Goal: Task Accomplishment & Management: Manage account settings

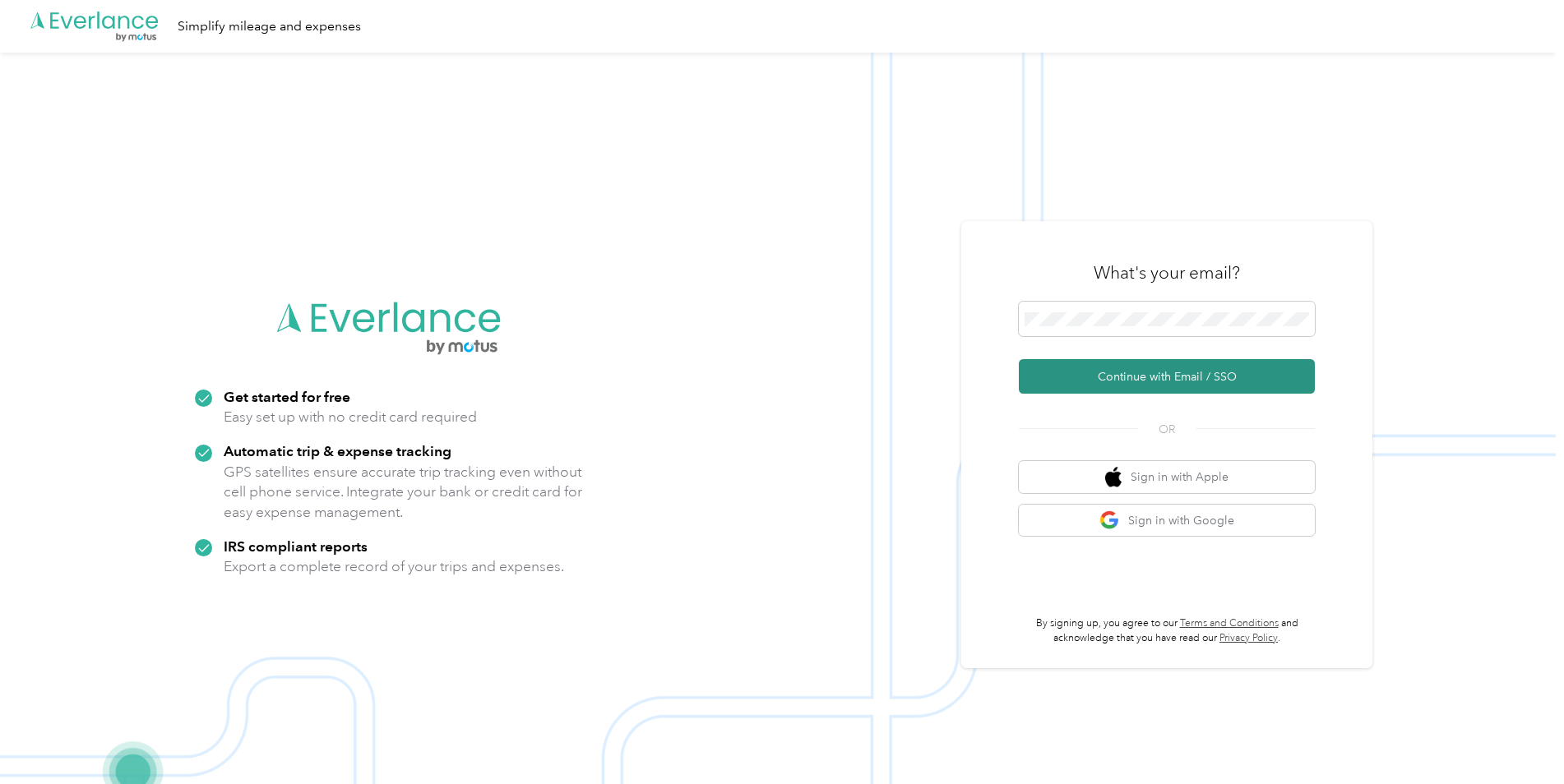
click at [1216, 375] on button "Continue with Email / SSO" at bounding box center [1167, 376] width 296 height 35
click at [1182, 384] on button "Continue with Email / SSO" at bounding box center [1167, 376] width 296 height 35
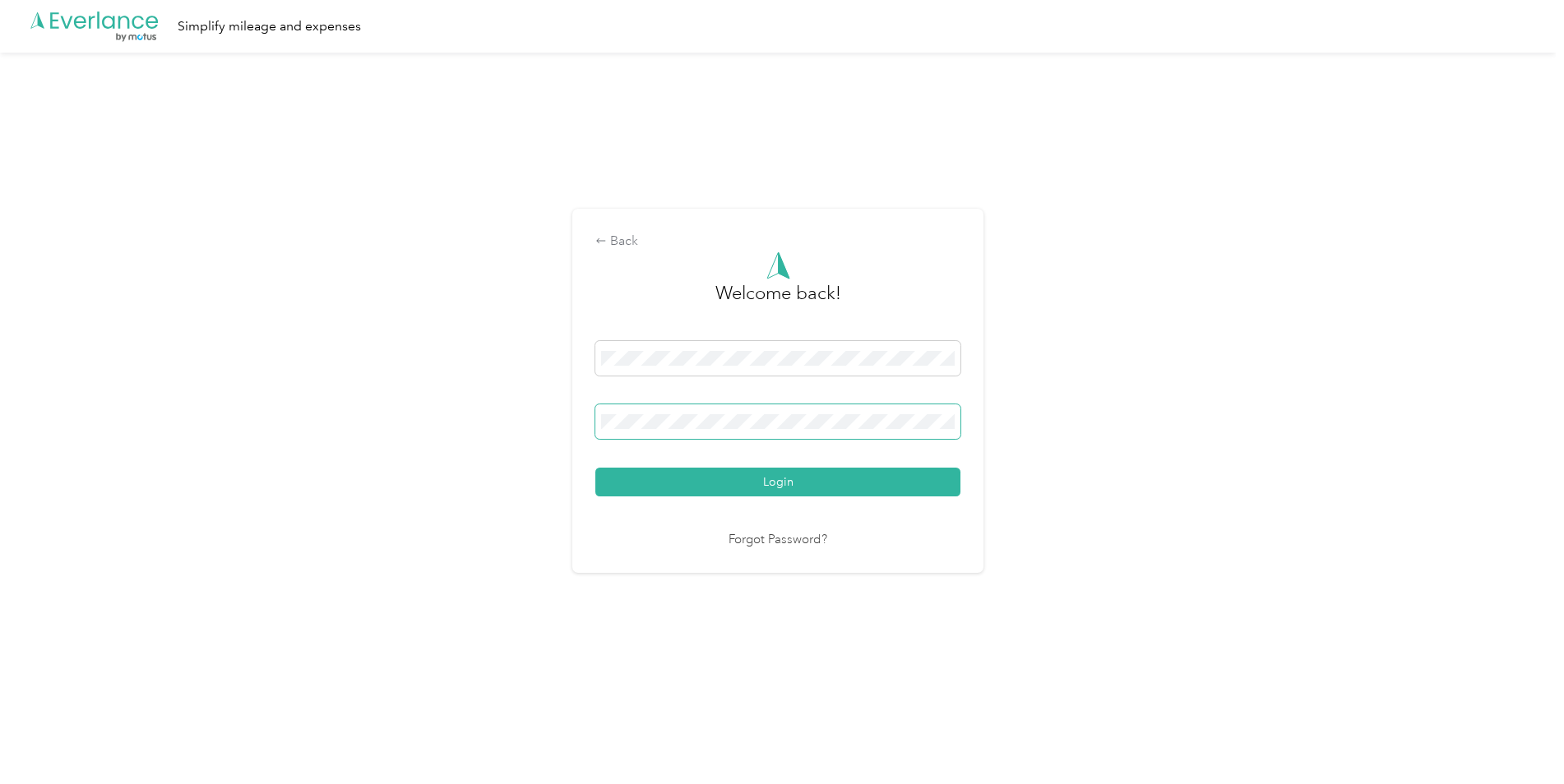
click at [595, 467] on button "Login" at bounding box center [778, 482] width 365 height 29
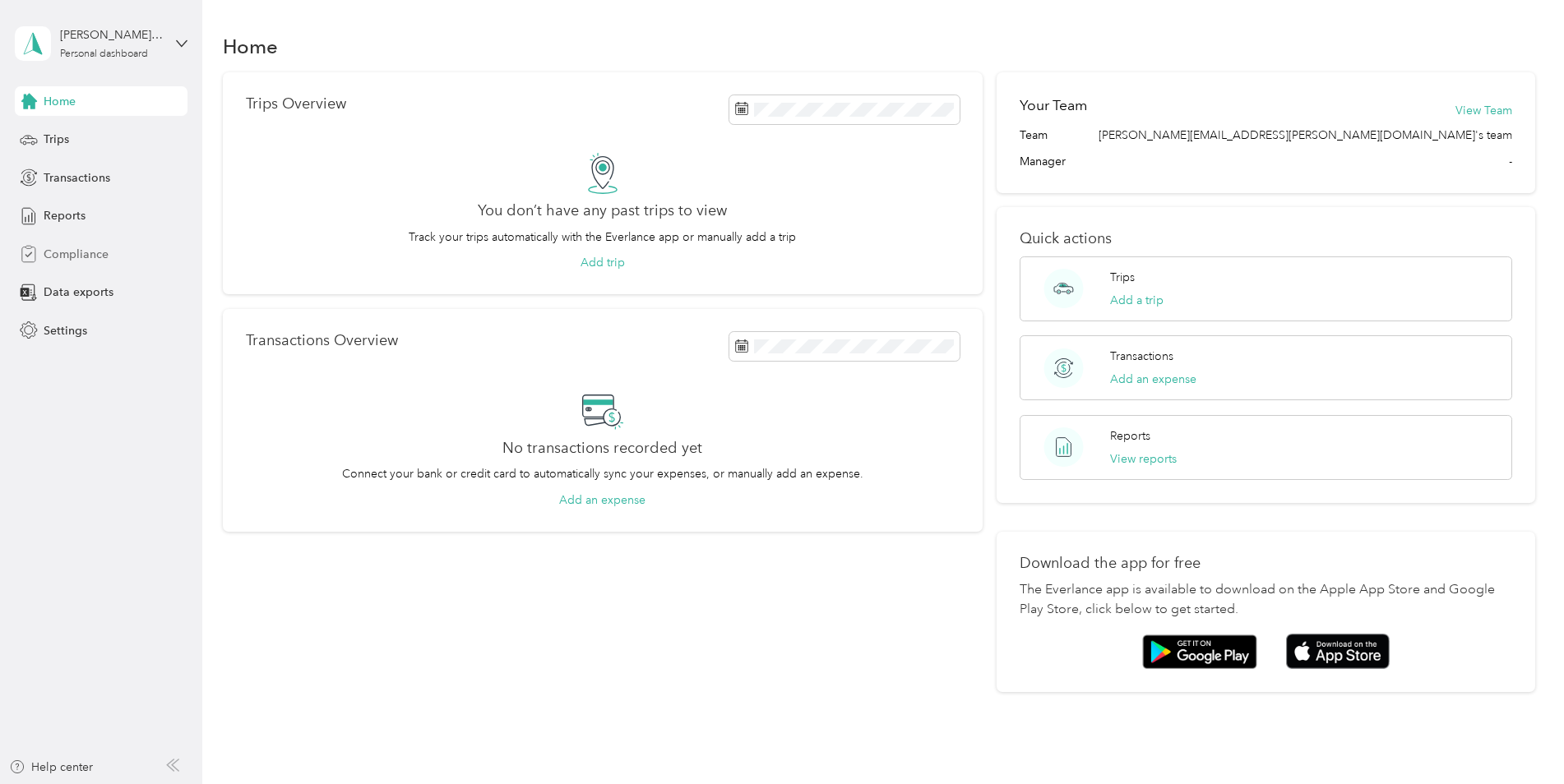
click at [77, 255] on span "Compliance" at bounding box center [76, 254] width 65 height 17
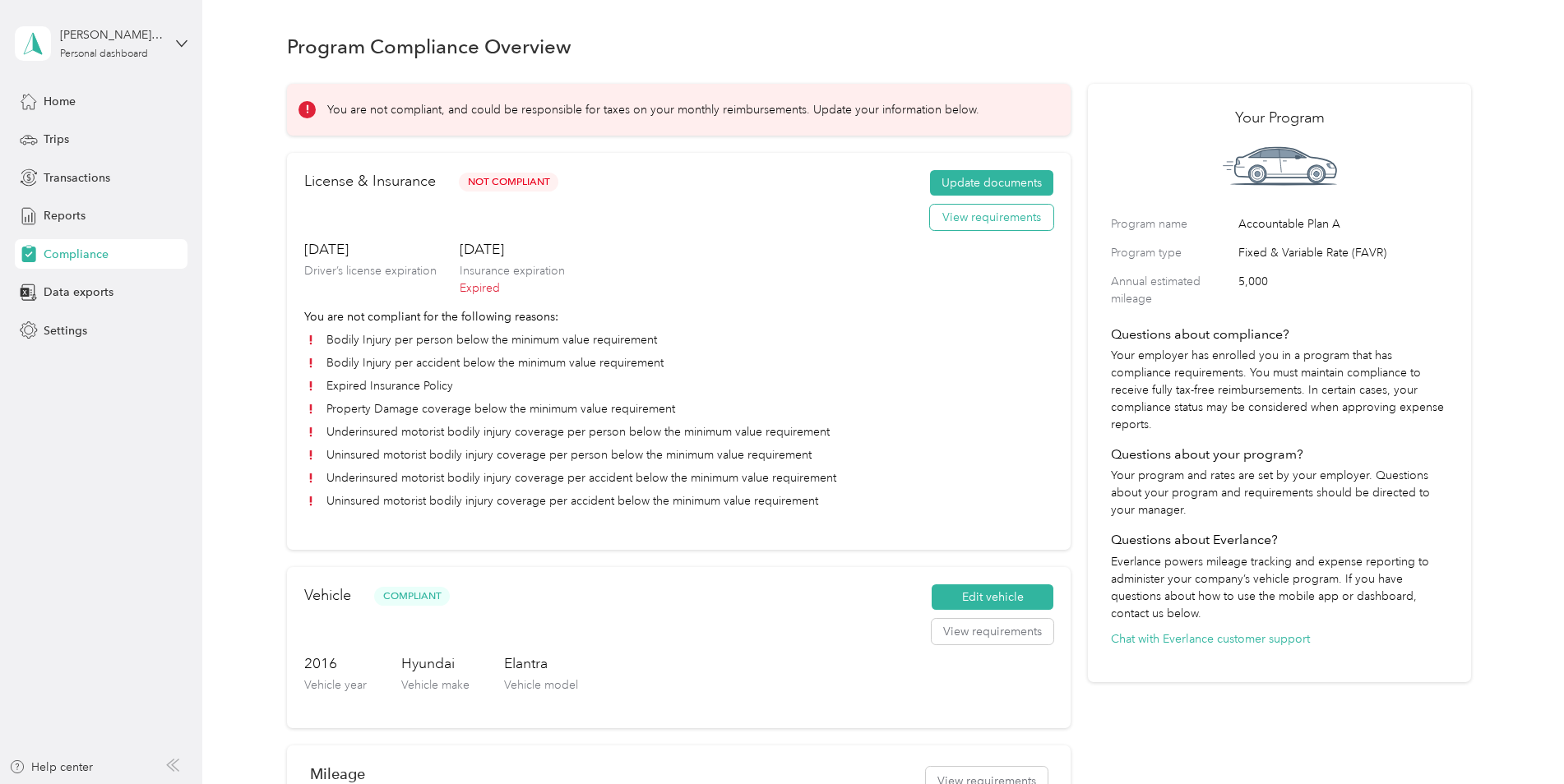
click at [995, 218] on button "View requirements" at bounding box center [991, 217] width 123 height 26
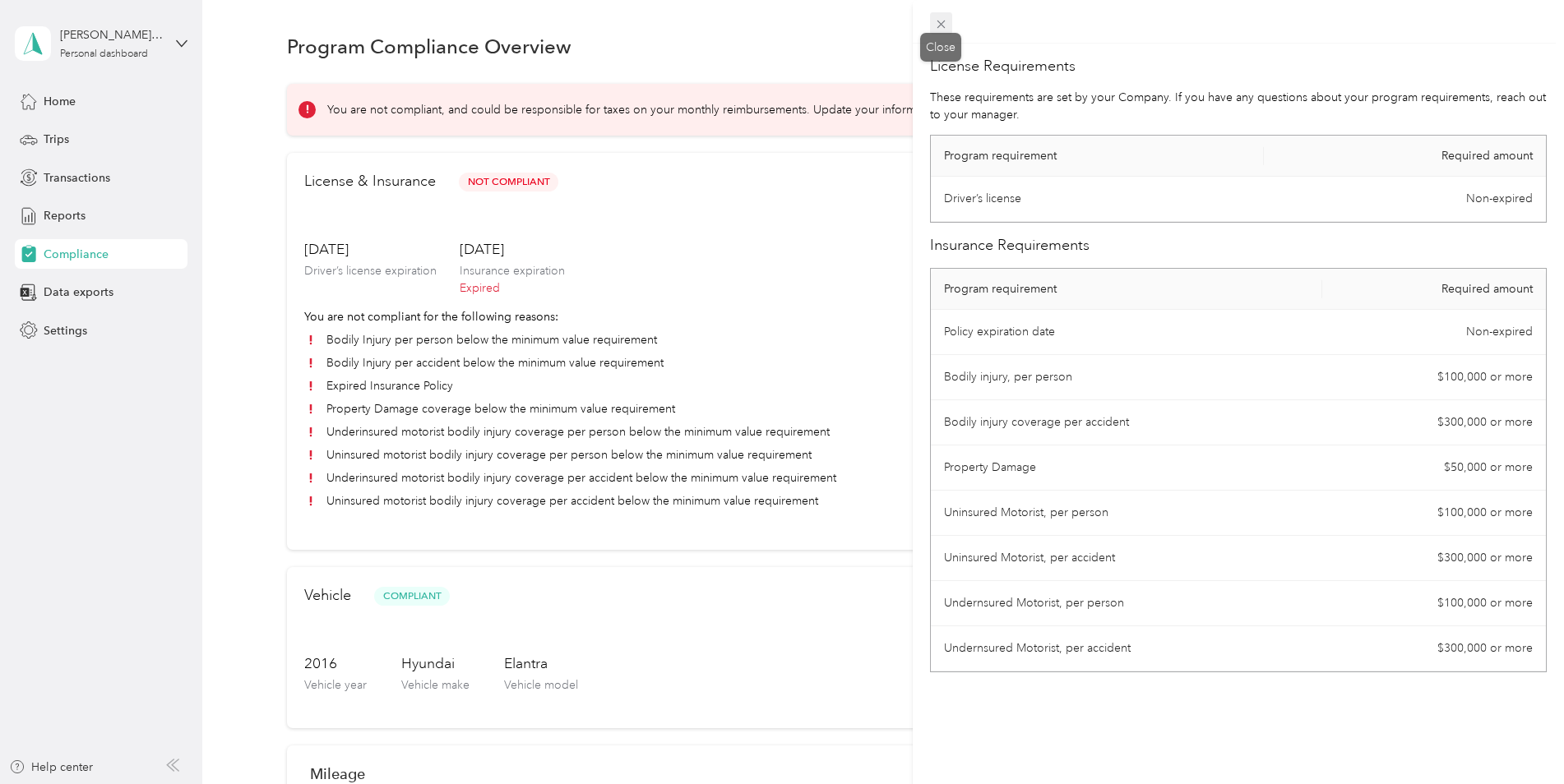
click at [944, 23] on icon at bounding box center [940, 24] width 14 height 14
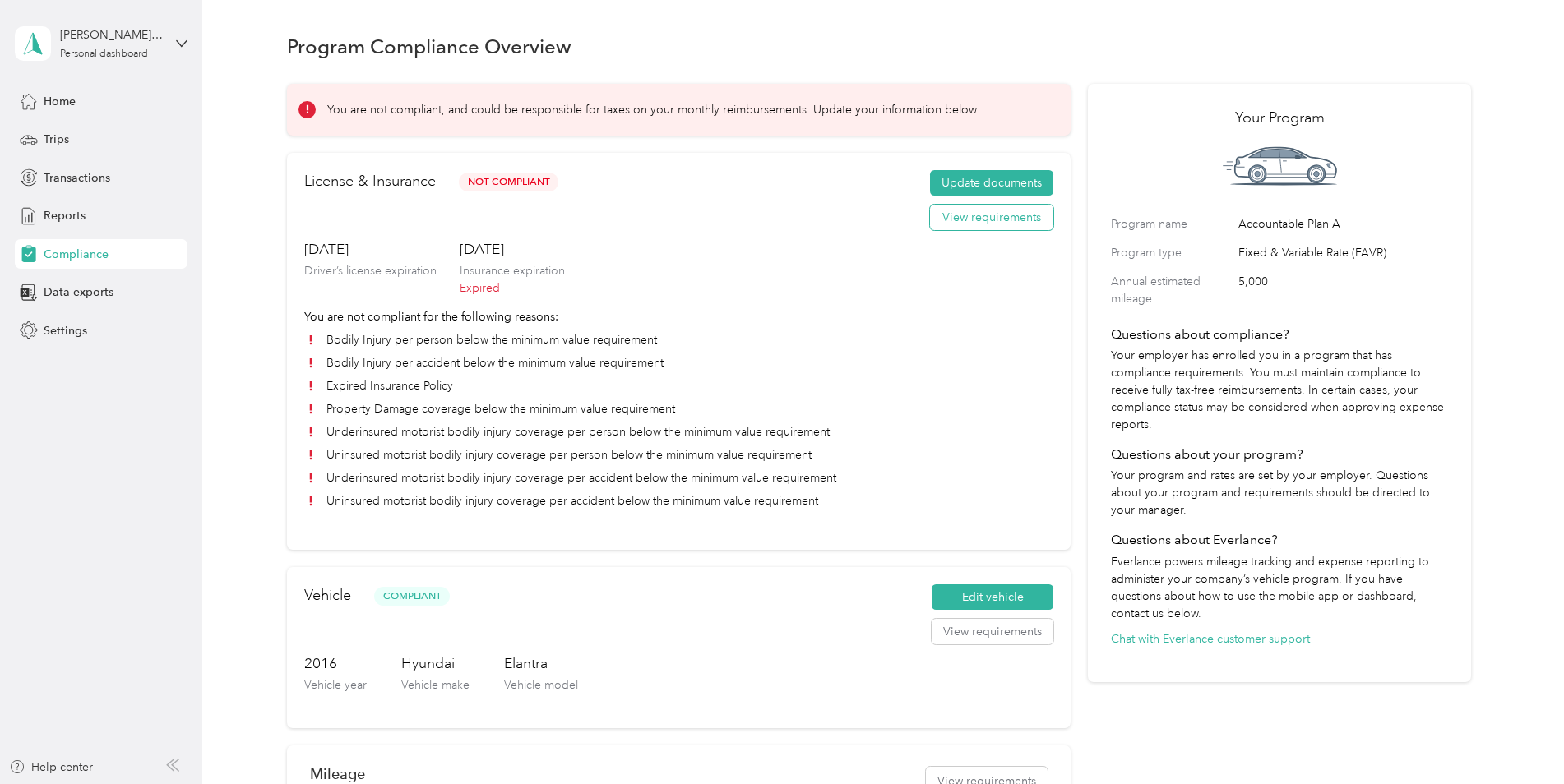
click at [953, 226] on button "View requirements" at bounding box center [991, 217] width 123 height 26
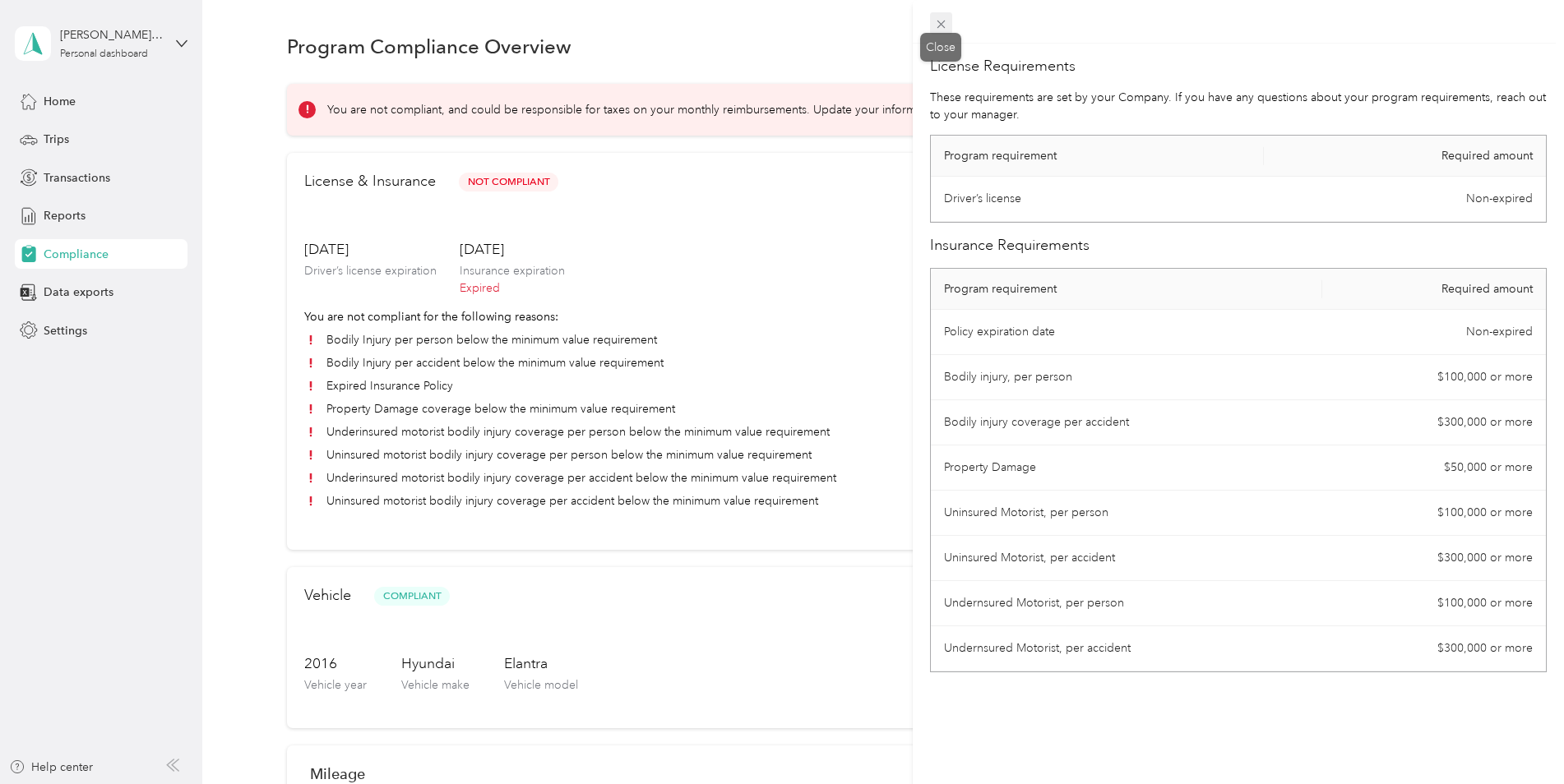
click at [939, 25] on icon at bounding box center [940, 25] width 8 height 8
